Goal: Register for event/course

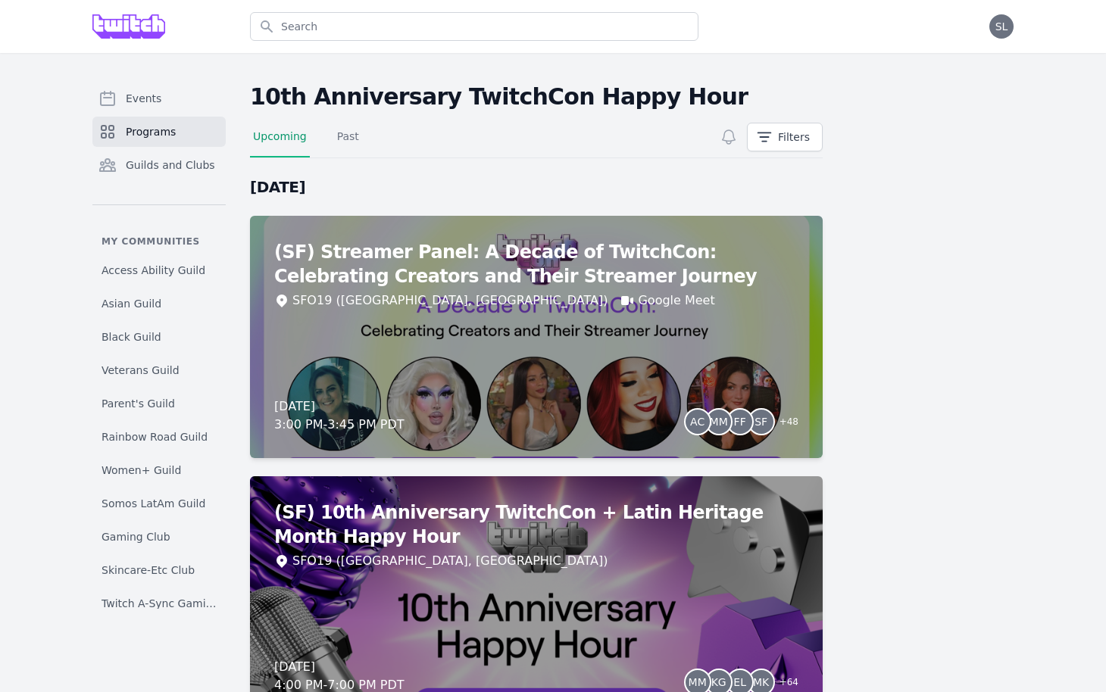
scroll to position [152, 0]
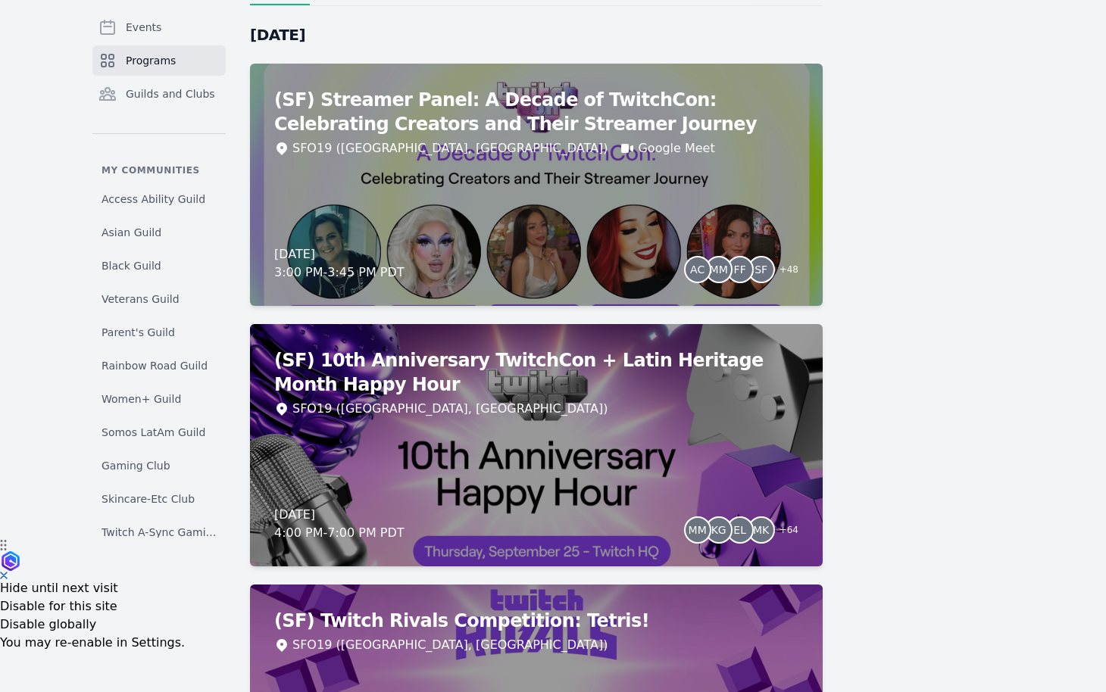
click at [166, 69] on link "Programs" at bounding box center [158, 60] width 133 height 30
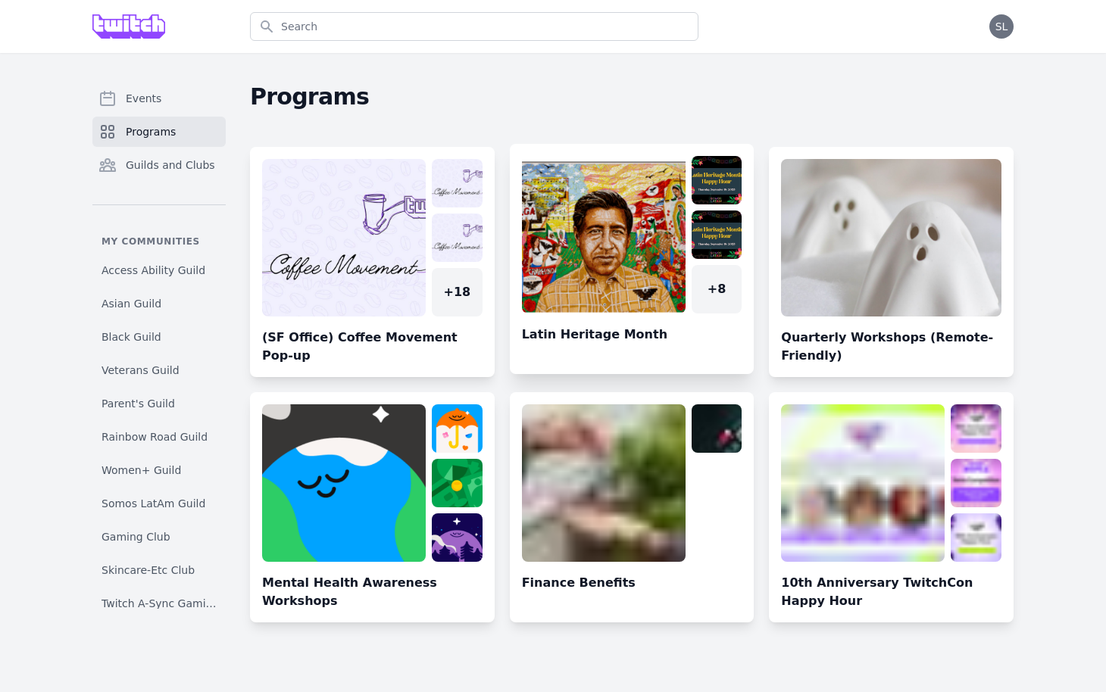
click at [625, 255] on link at bounding box center [632, 265] width 245 height 218
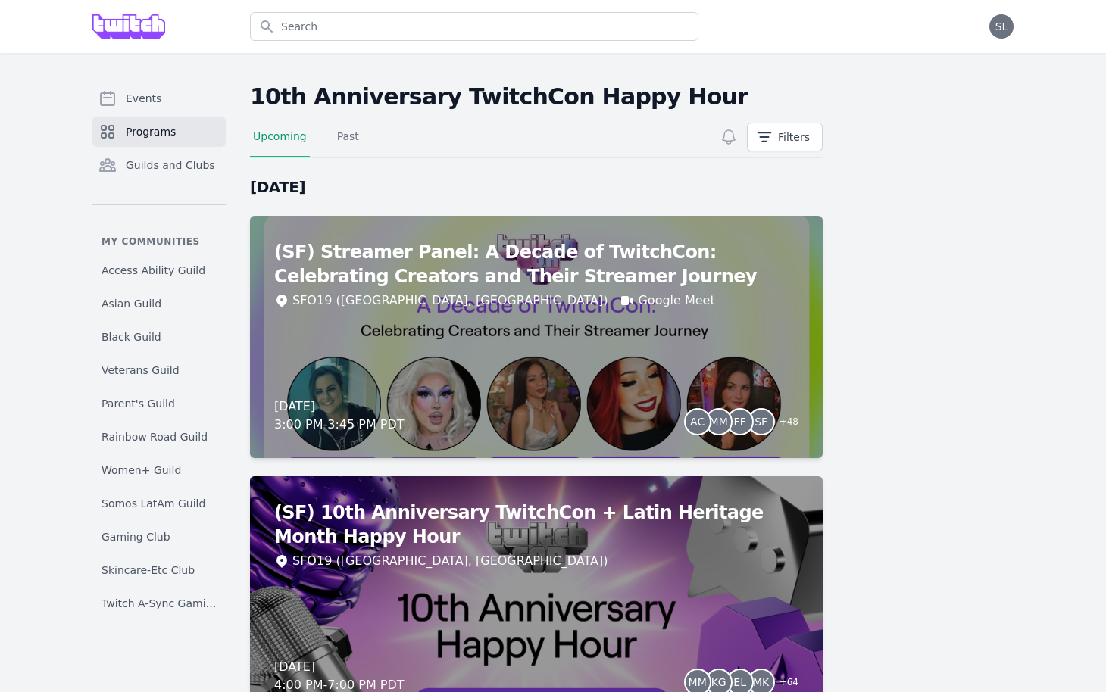
click at [190, 133] on link "Programs" at bounding box center [158, 132] width 133 height 30
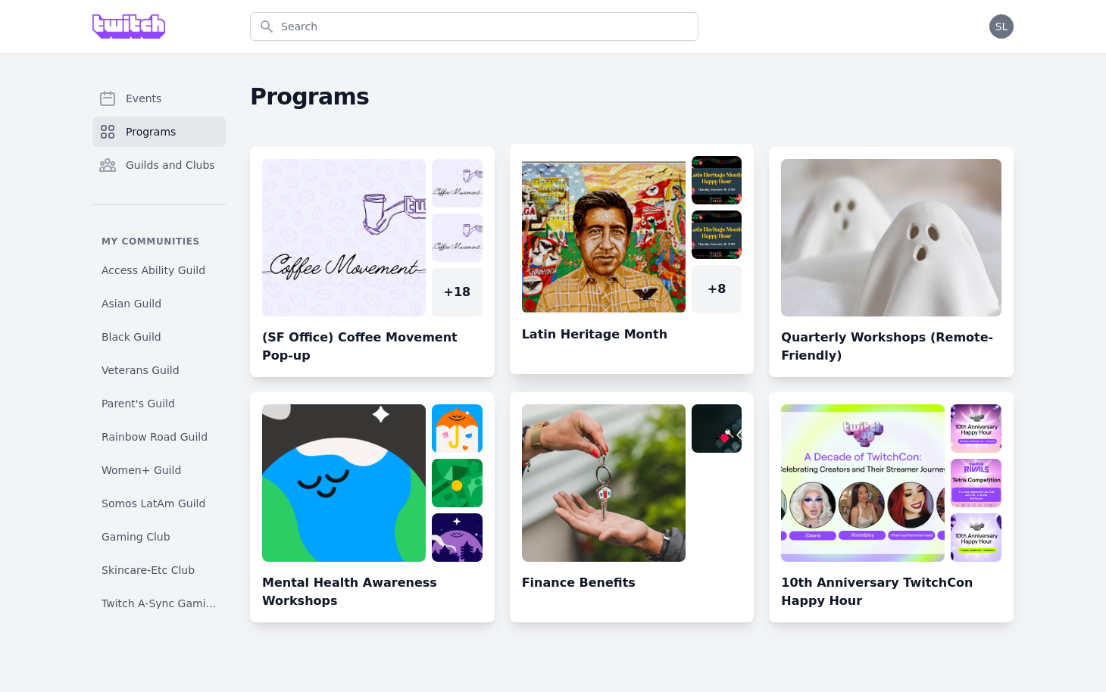
click at [607, 181] on link at bounding box center [632, 265] width 245 height 218
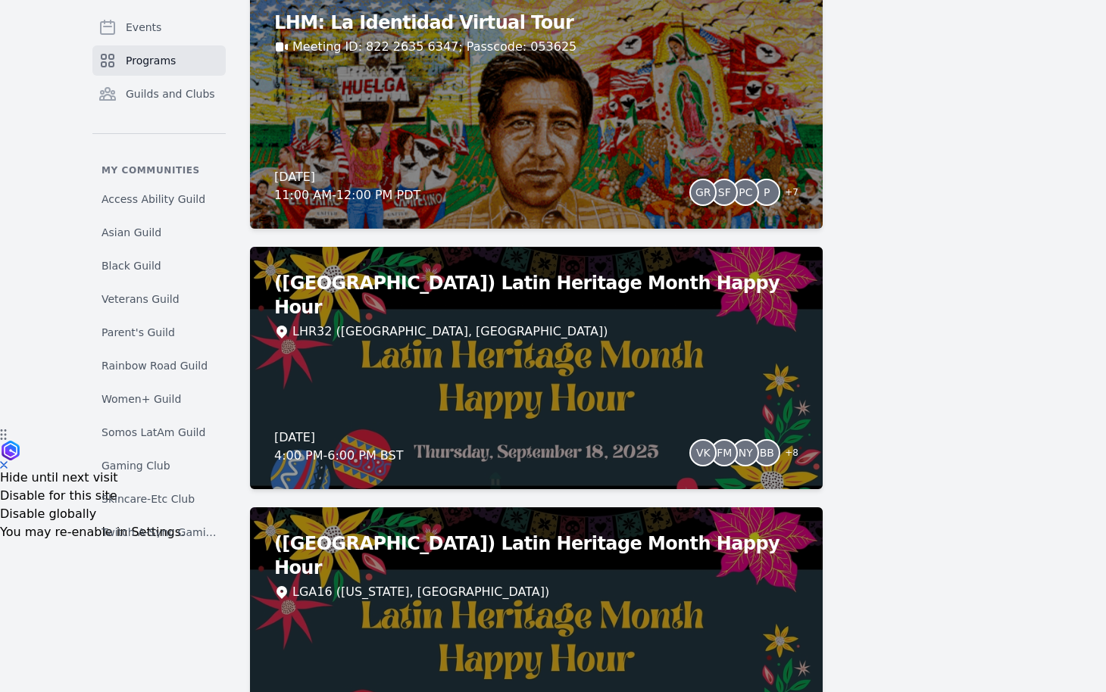
scroll to position [270, 0]
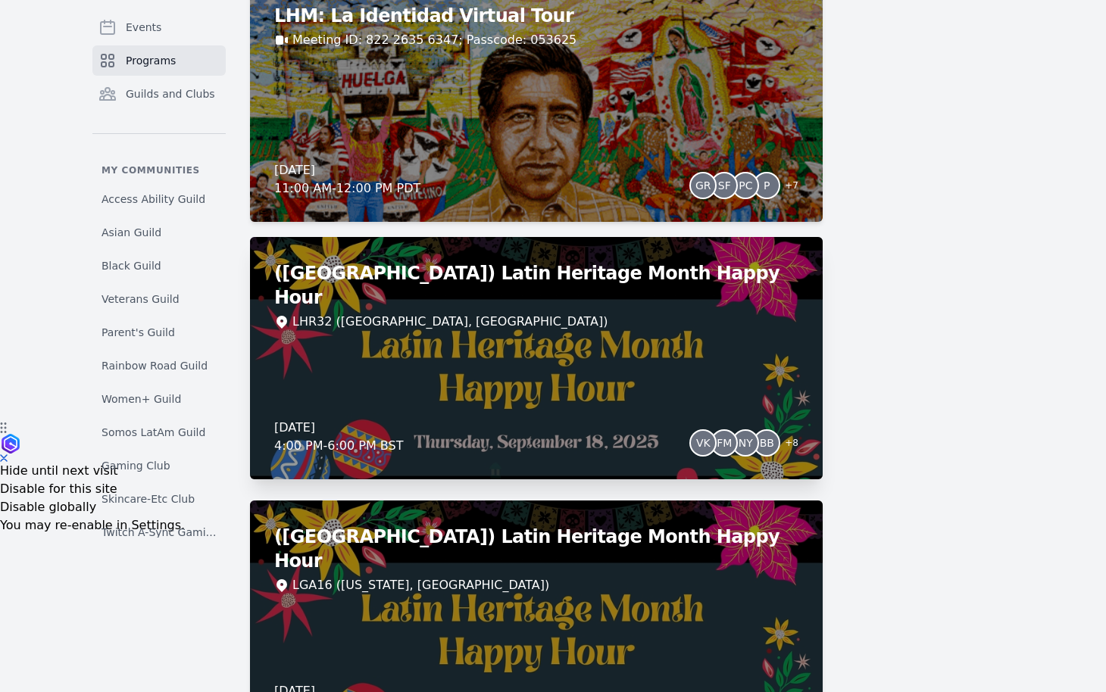
click at [508, 360] on div "([GEOGRAPHIC_DATA]) Latin Heritage Month Happy Hour LHR32 ([GEOGRAPHIC_DATA], […" at bounding box center [536, 358] width 573 height 242
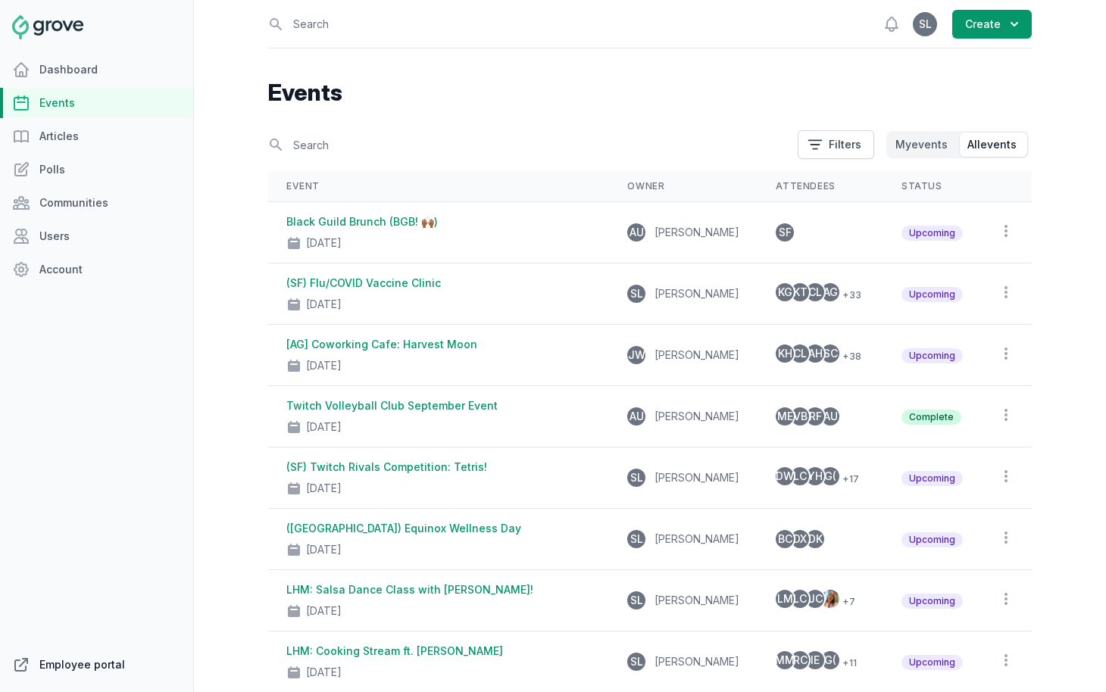
click at [81, 667] on link "Employee portal" at bounding box center [96, 665] width 193 height 30
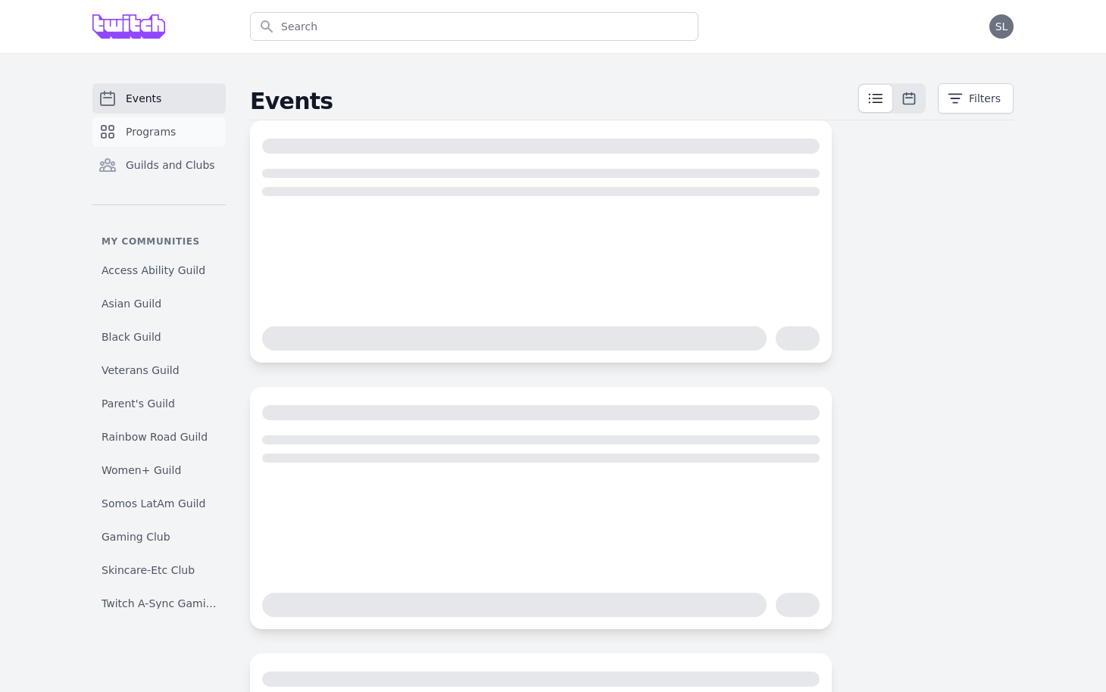
click at [167, 133] on span "Programs" at bounding box center [151, 131] width 50 height 15
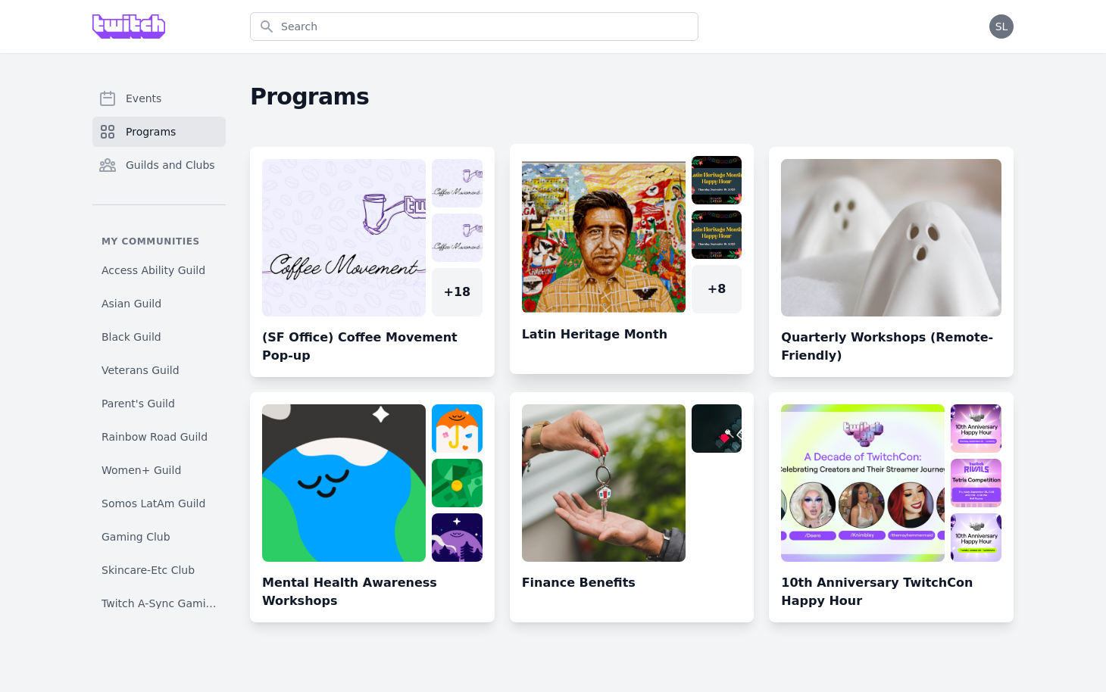
click at [589, 248] on link at bounding box center [632, 265] width 245 height 218
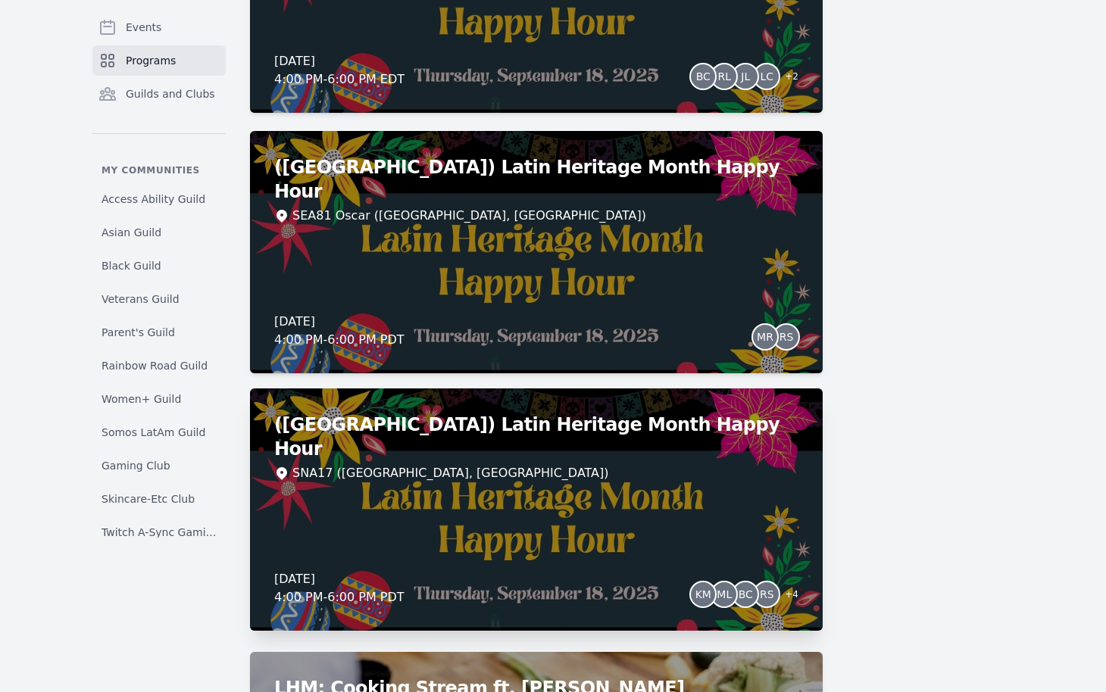
scroll to position [874, 0]
